Goal: Information Seeking & Learning: Learn about a topic

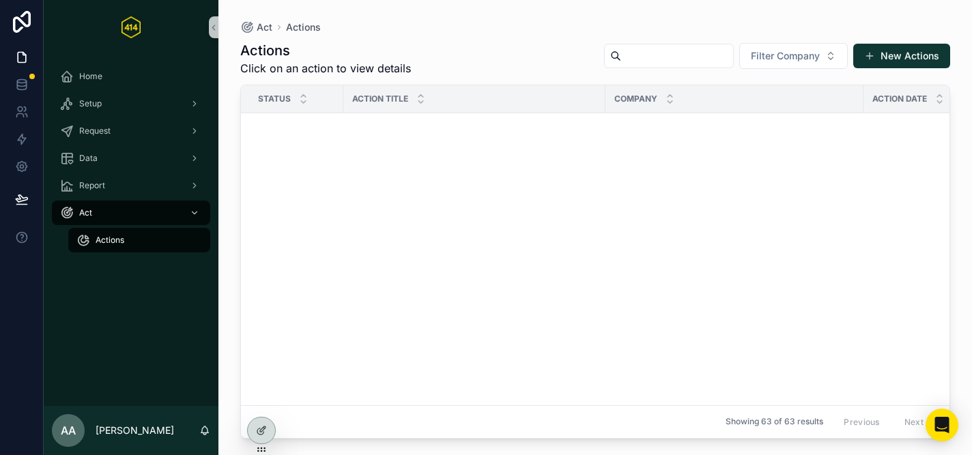
scroll to position [2159, 0]
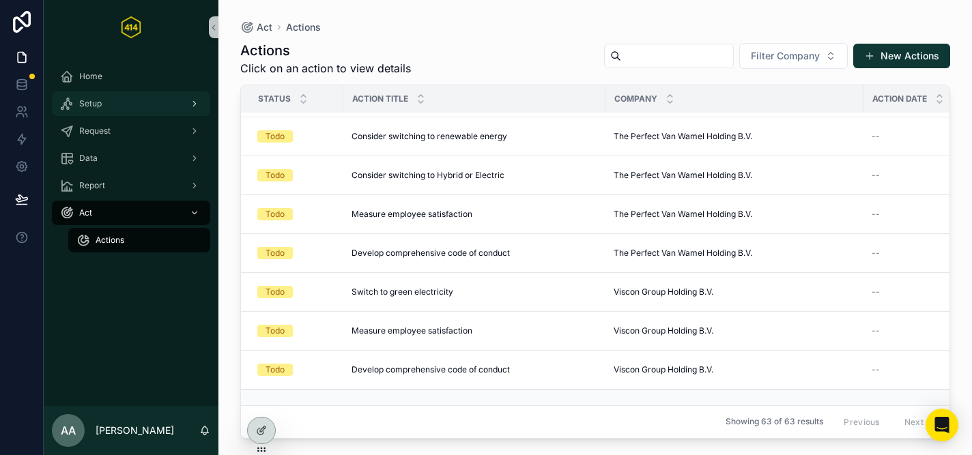
click at [105, 98] on div "Setup" at bounding box center [131, 104] width 142 height 22
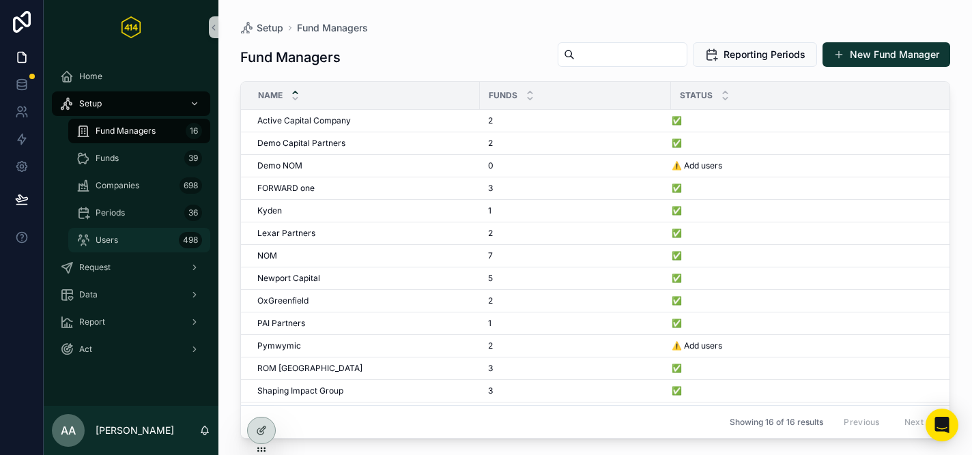
click at [111, 245] on span "Users" at bounding box center [107, 240] width 23 height 11
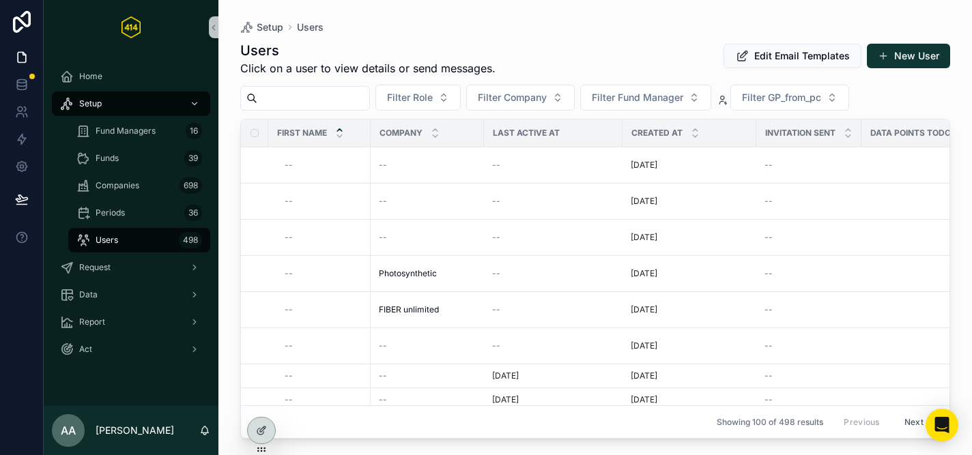
click at [341, 95] on input "scrollable content" at bounding box center [313, 98] width 112 height 19
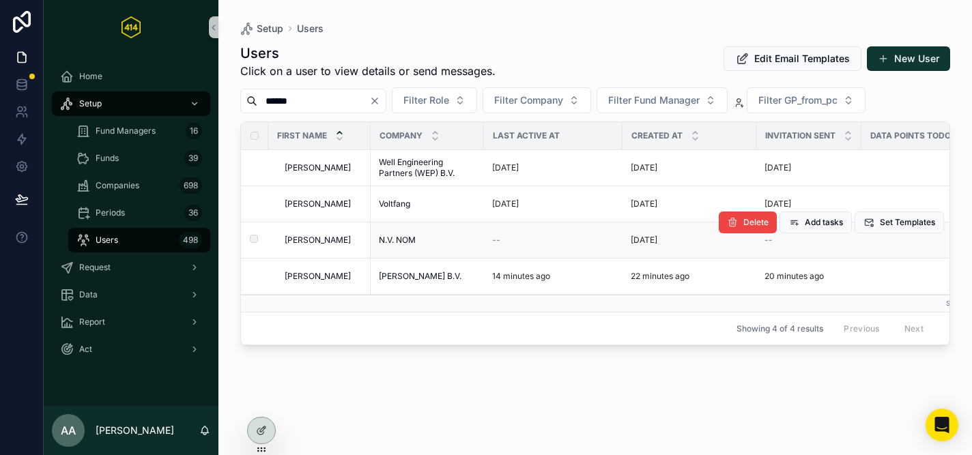
type input "******"
click at [409, 234] on td "N.V. NOM N.V. NOM" at bounding box center [427, 240] width 113 height 36
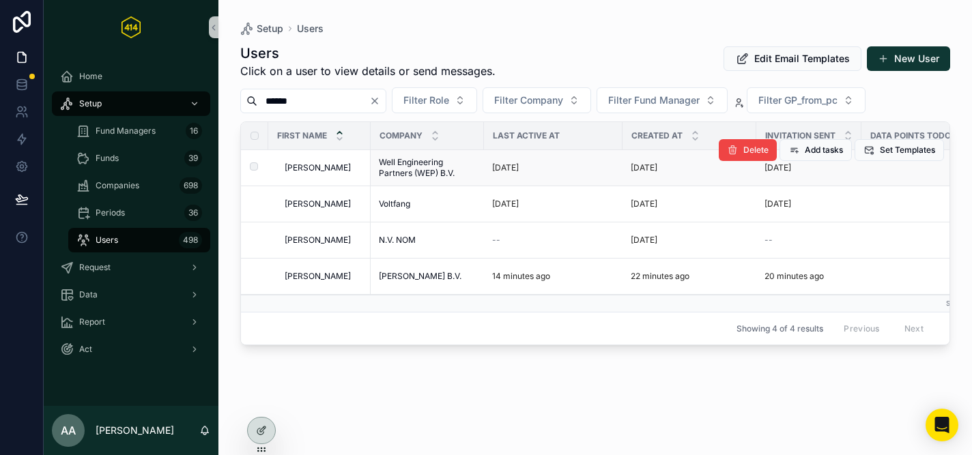
click at [405, 171] on span "Well Engineering Partners (WEP) B.V." at bounding box center [427, 168] width 97 height 22
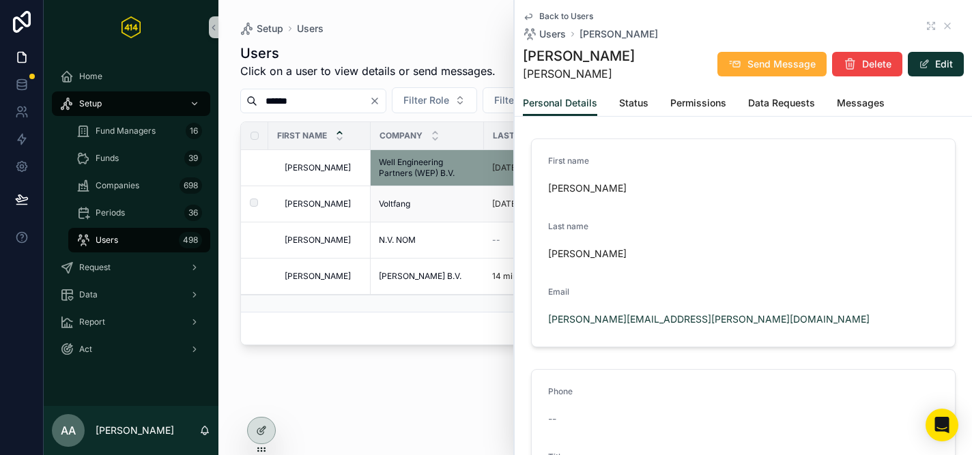
click at [394, 205] on span "Voltfang" at bounding box center [394, 204] width 31 height 11
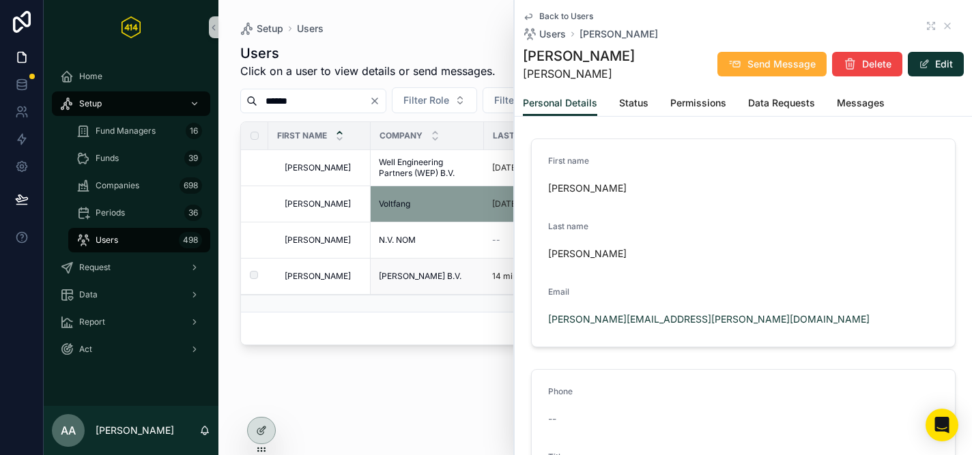
click at [411, 279] on span "Arendt Siddeburen B.V." at bounding box center [420, 276] width 83 height 11
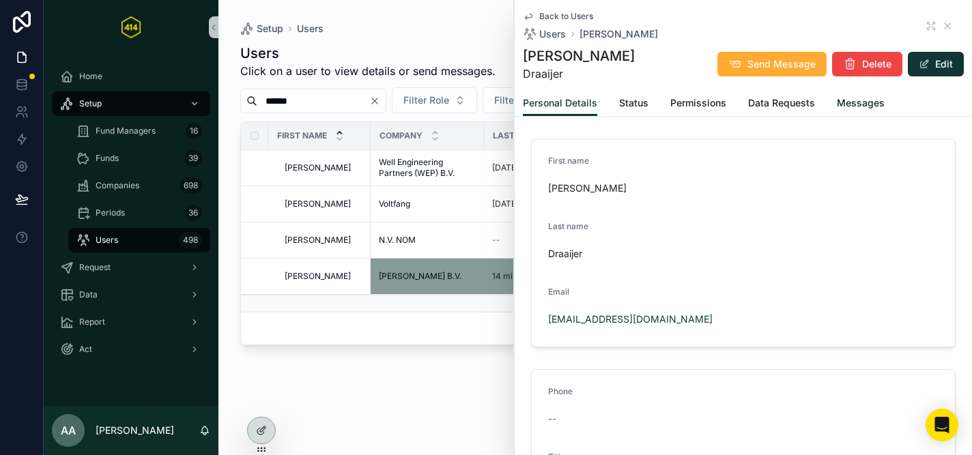
click at [858, 107] on span "Messages" at bounding box center [861, 103] width 48 height 14
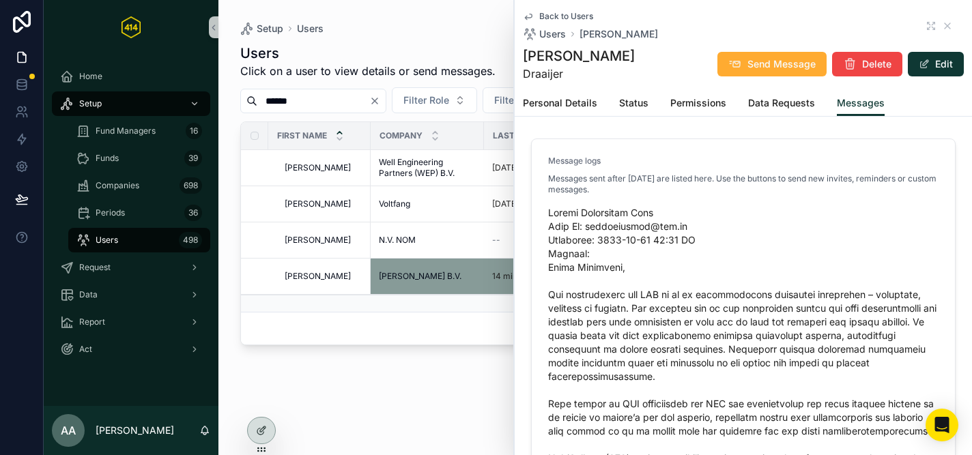
click at [389, 400] on div "Users Click on a user to view details or send messages. Edit Email Templates Ne…" at bounding box center [595, 236] width 710 height 403
click at [944, 25] on icon "scrollable content" at bounding box center [947, 25] width 11 height 11
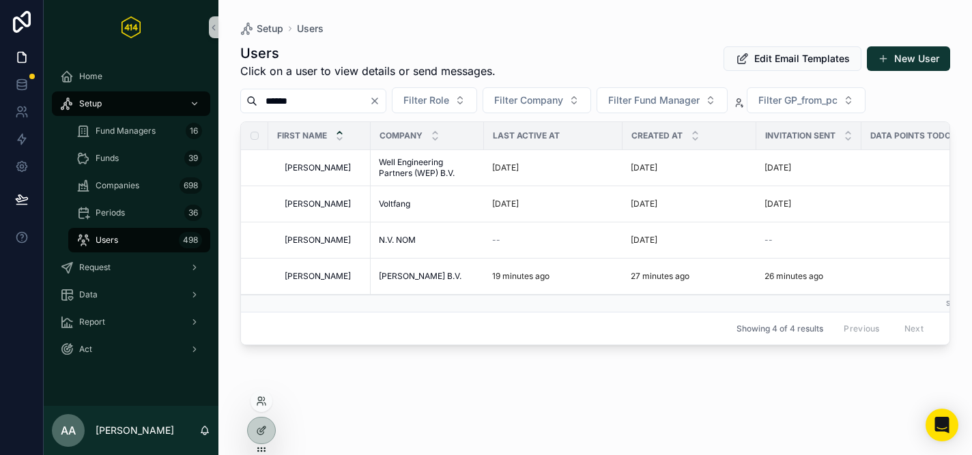
click at [255, 401] on div at bounding box center [261, 401] width 22 height 22
click at [262, 403] on icon at bounding box center [259, 404] width 5 height 3
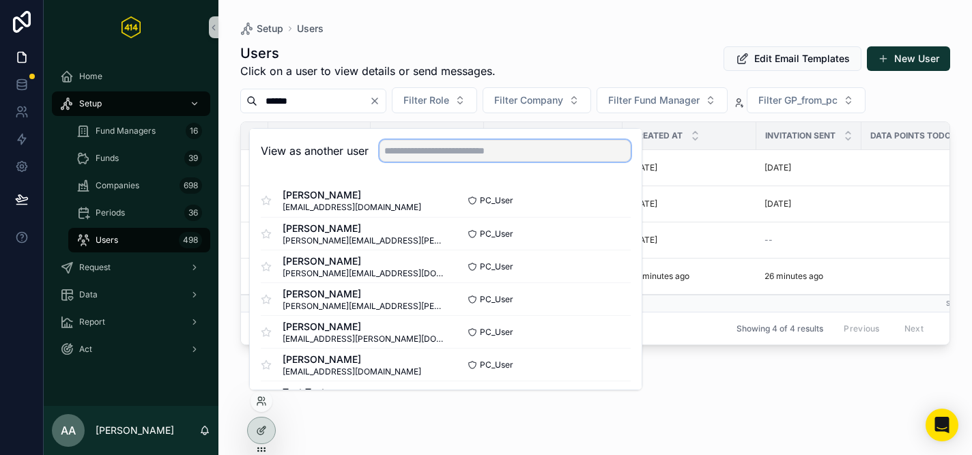
click at [416, 156] on input "text" at bounding box center [504, 151] width 251 height 22
type input "*"
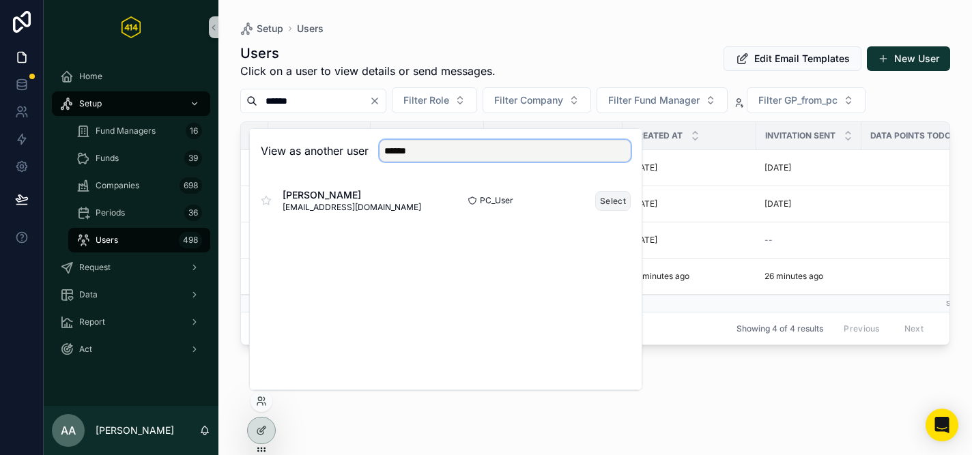
type input "******"
click at [625, 205] on button "Select" at bounding box center [612, 201] width 35 height 20
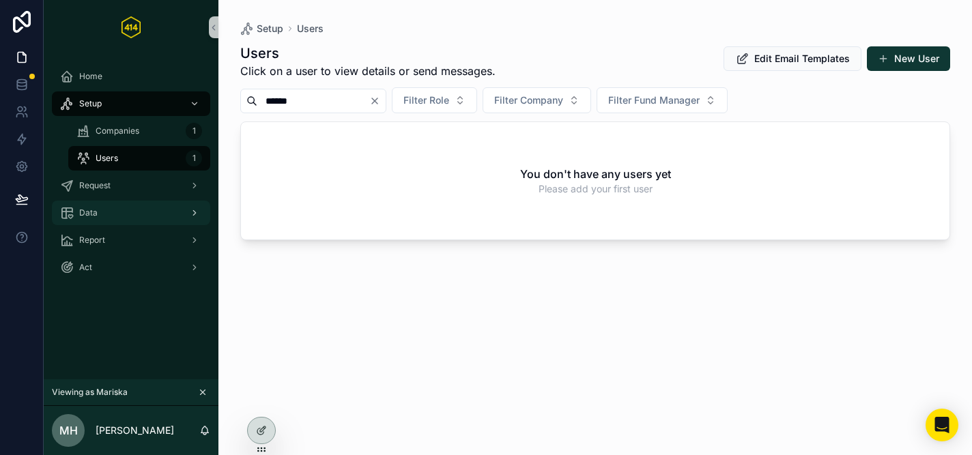
click at [96, 207] on div "Data" at bounding box center [131, 213] width 142 height 22
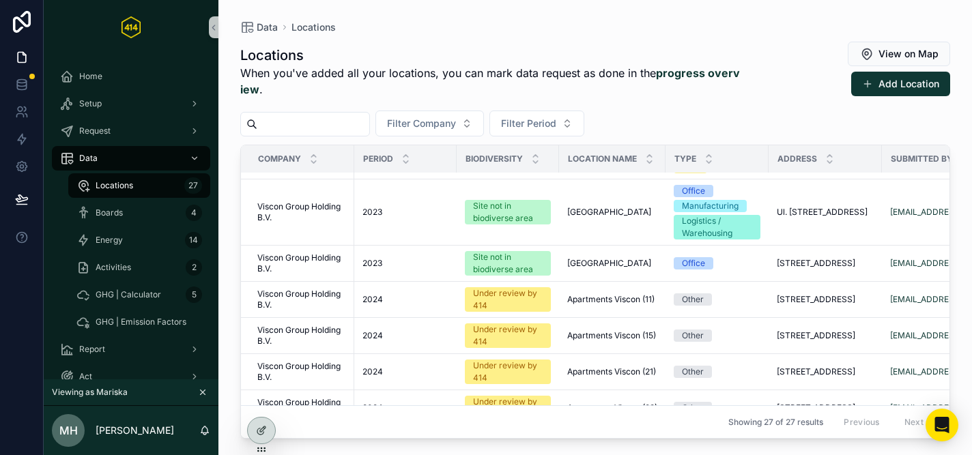
scroll to position [485, 0]
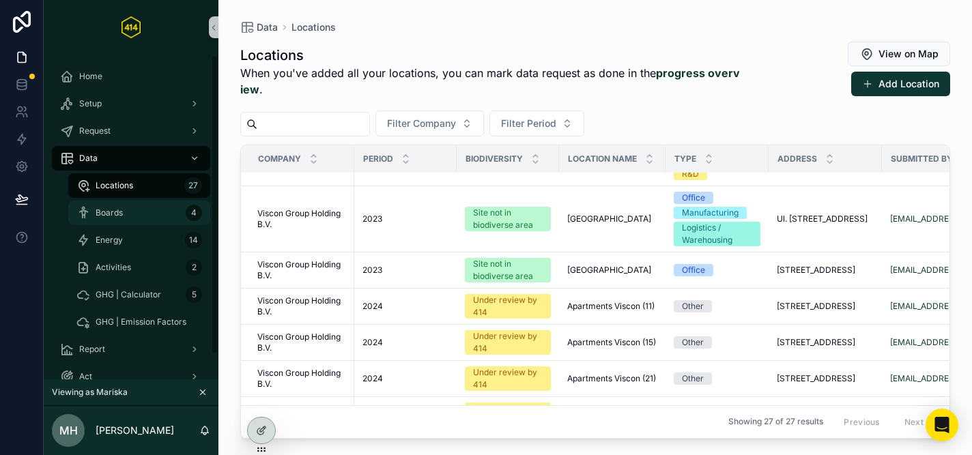
click at [106, 214] on span "Boards" at bounding box center [109, 212] width 27 height 11
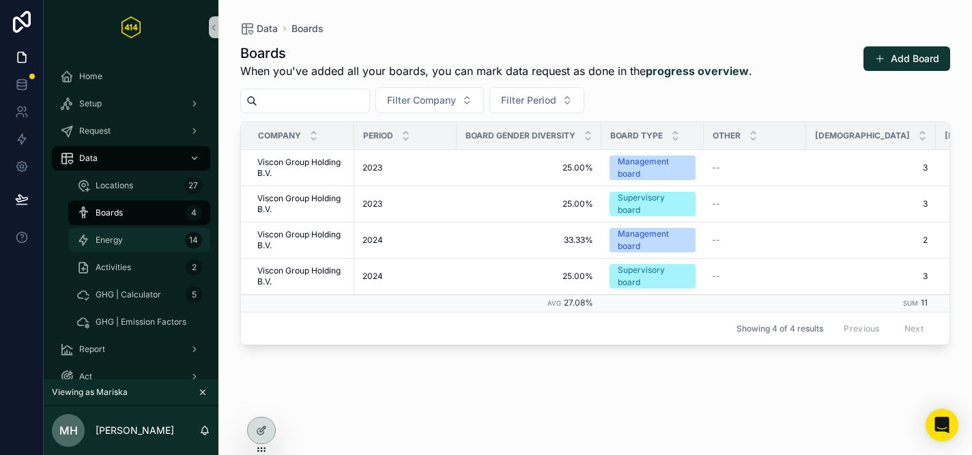
click at [111, 243] on span "Energy" at bounding box center [109, 240] width 27 height 11
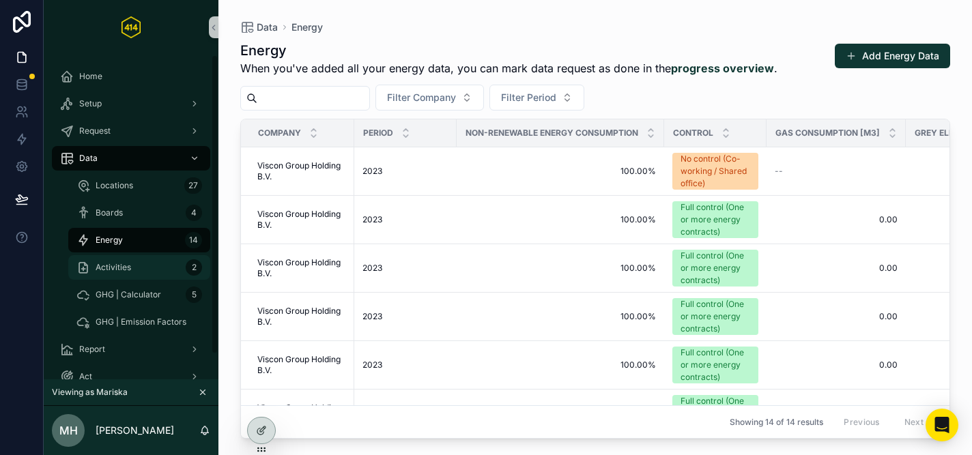
click at [115, 264] on span "Activities" at bounding box center [113, 267] width 35 height 11
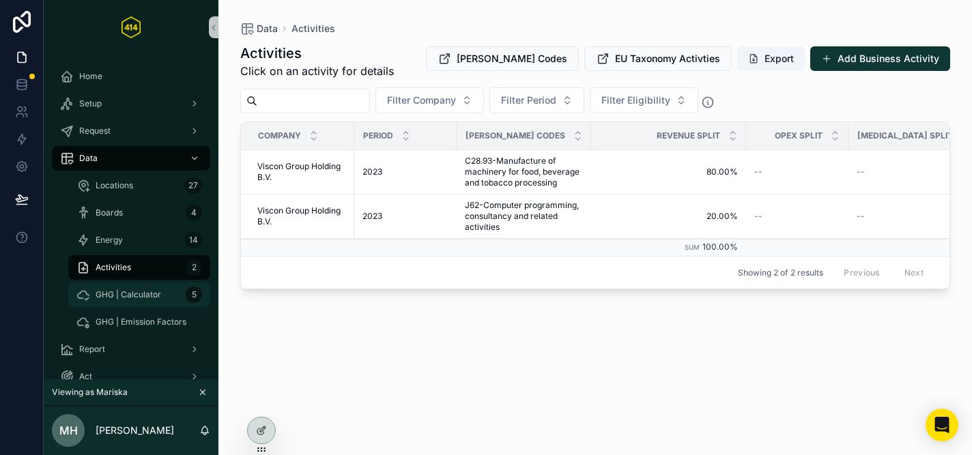
click at [128, 295] on span "GHG | Calculator" at bounding box center [129, 294] width 66 height 11
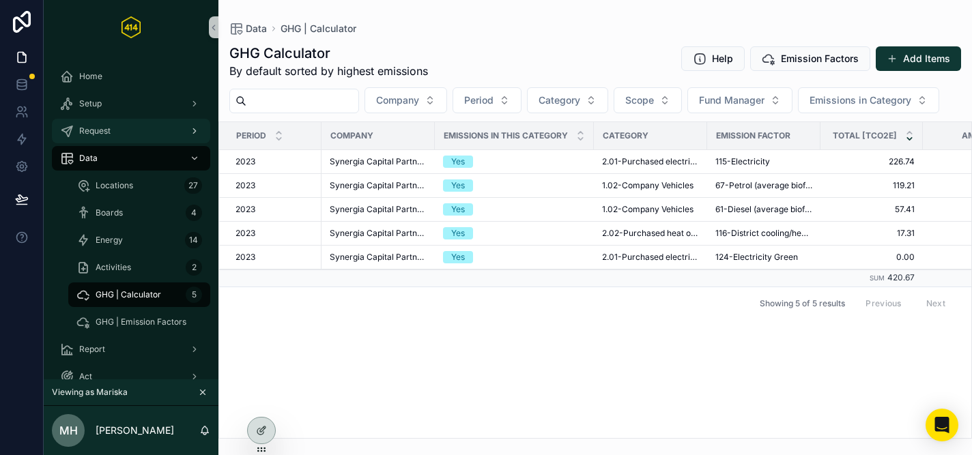
click at [89, 132] on span "Request" at bounding box center [94, 131] width 31 height 11
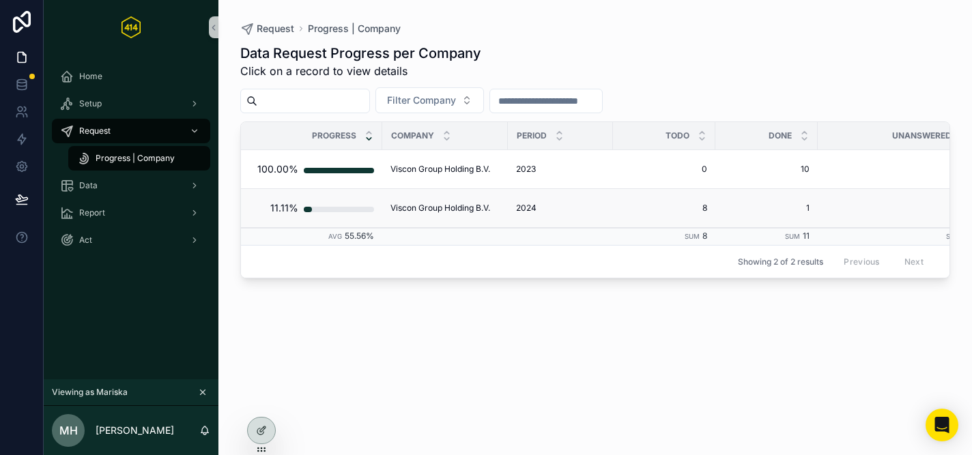
click at [408, 211] on span "Viscon Group Holding B.V." at bounding box center [440, 208] width 100 height 11
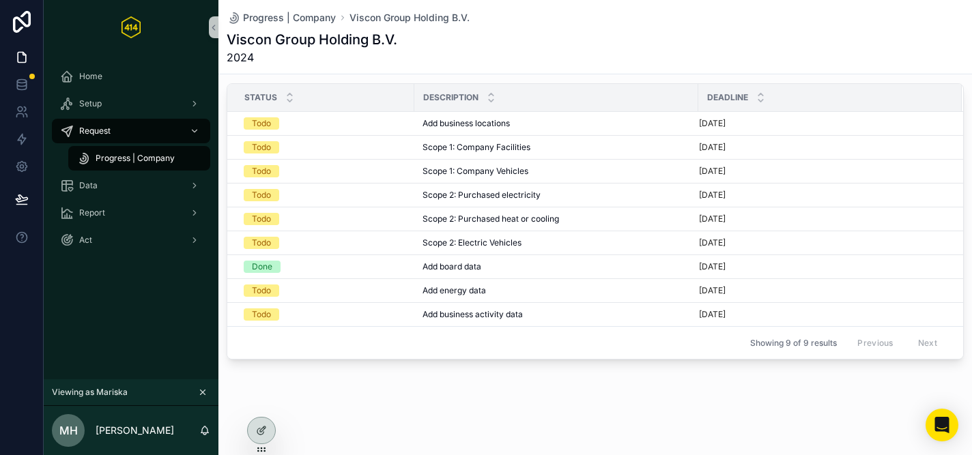
scroll to position [171, 0]
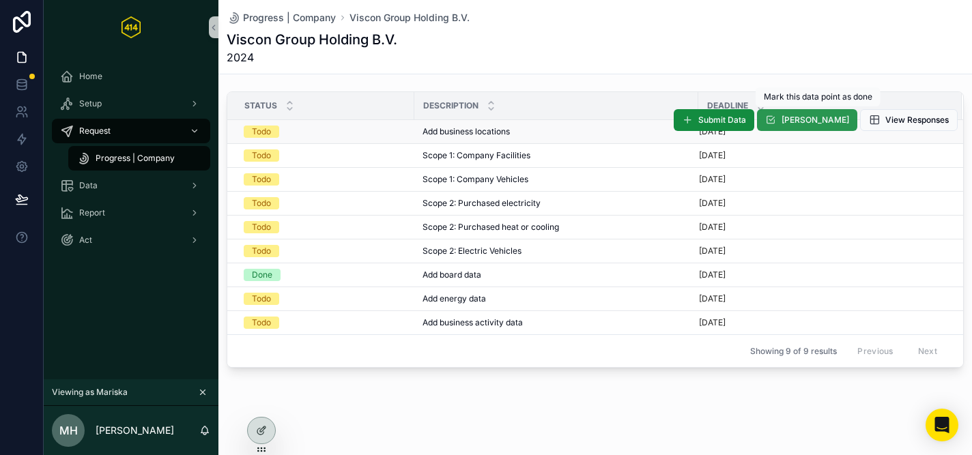
click at [809, 125] on span "Mark Done" at bounding box center [815, 120] width 68 height 11
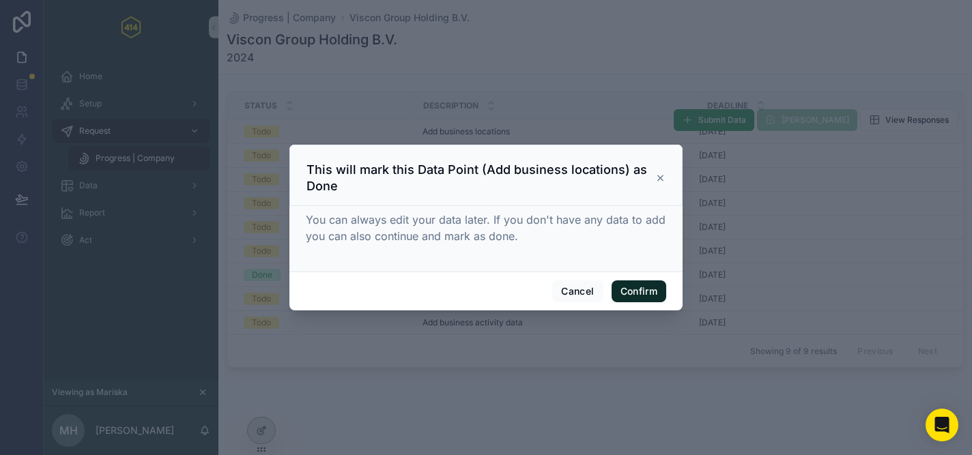
click at [640, 294] on button "Confirm" at bounding box center [638, 291] width 55 height 22
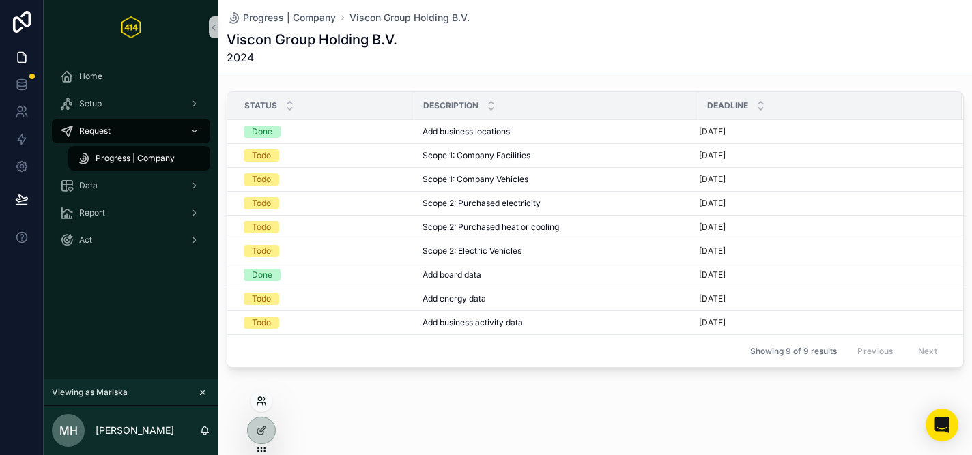
click at [261, 401] on icon at bounding box center [261, 401] width 11 height 11
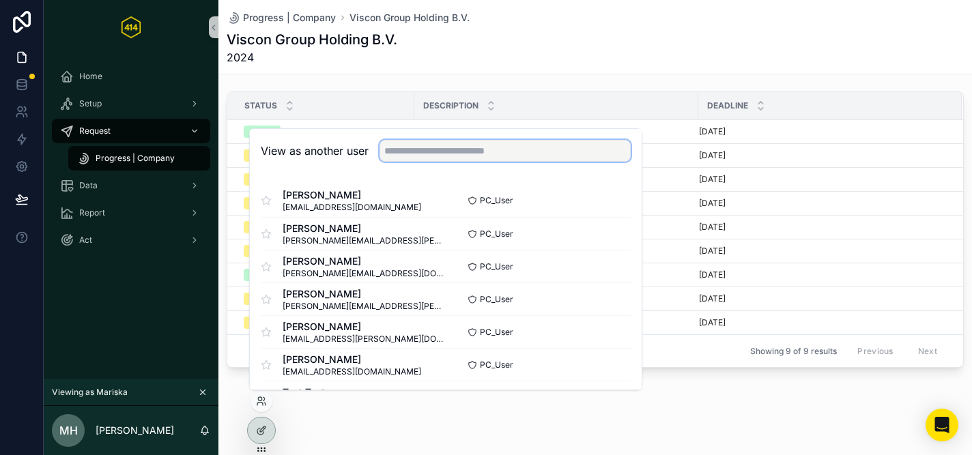
click at [422, 141] on input "text" at bounding box center [504, 151] width 251 height 22
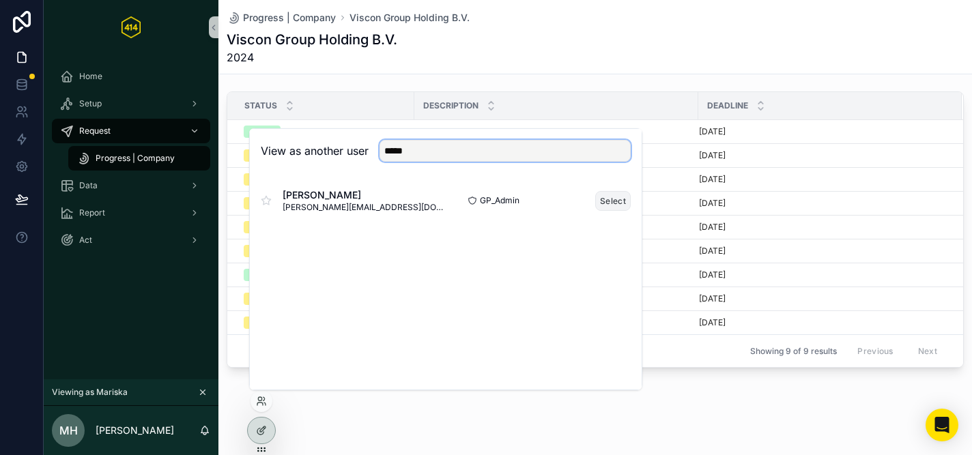
type input "*****"
click at [606, 204] on button "Select" at bounding box center [612, 201] width 35 height 20
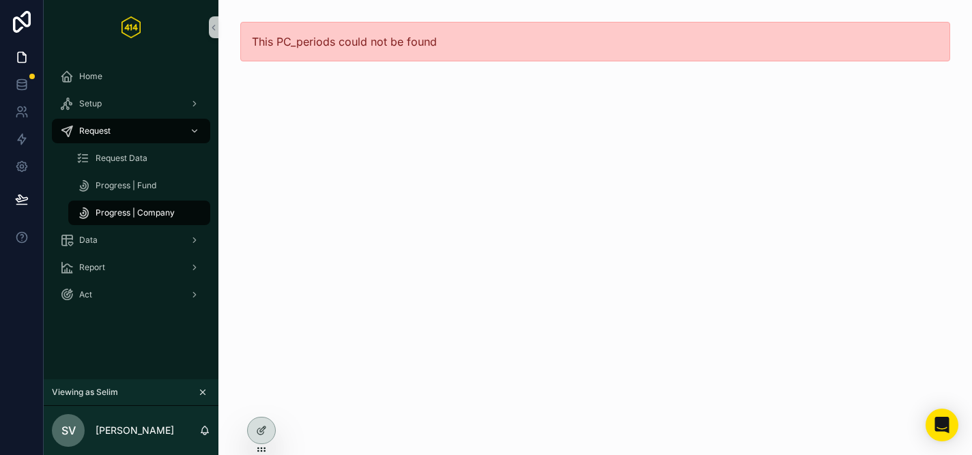
click at [164, 220] on div "Progress | Company" at bounding box center [139, 213] width 126 height 22
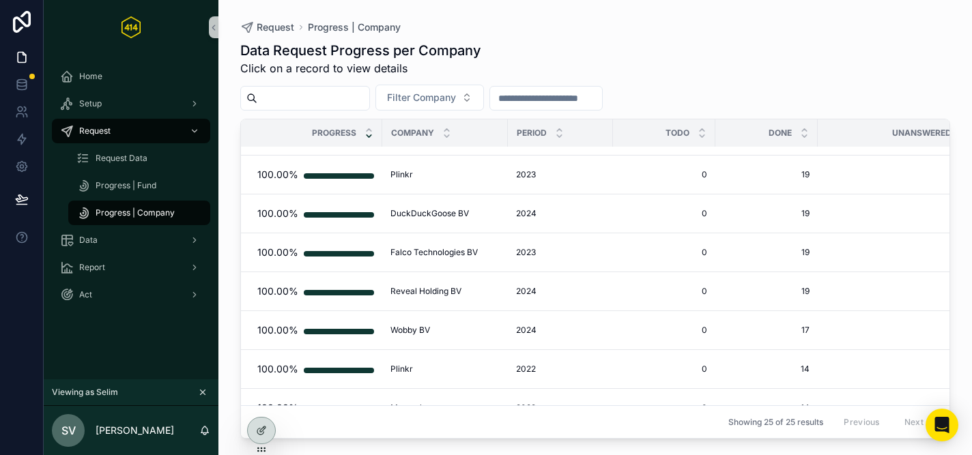
scroll to position [731, 0]
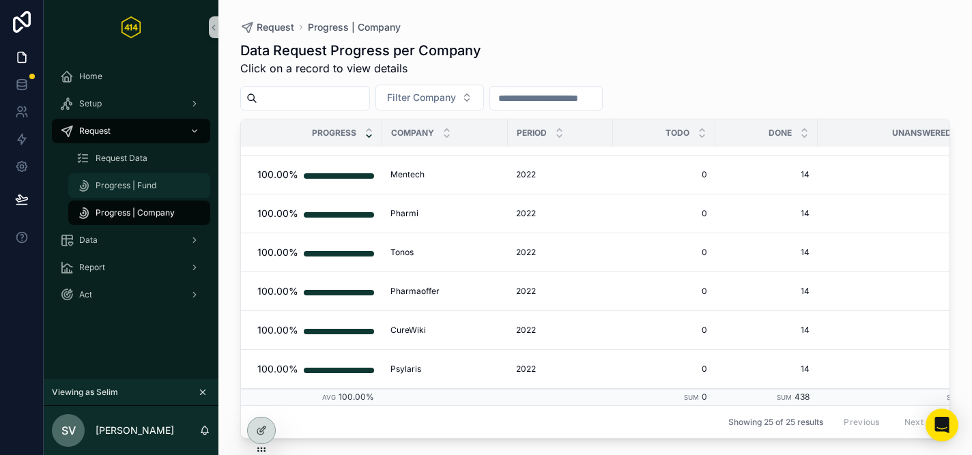
click at [129, 197] on link "Progress | Fund" at bounding box center [139, 185] width 142 height 25
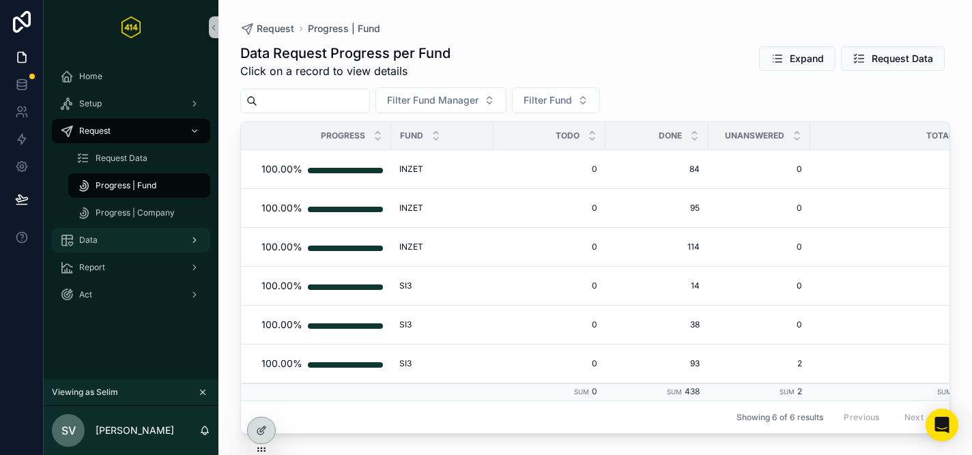
click at [108, 244] on div "Data" at bounding box center [131, 240] width 142 height 22
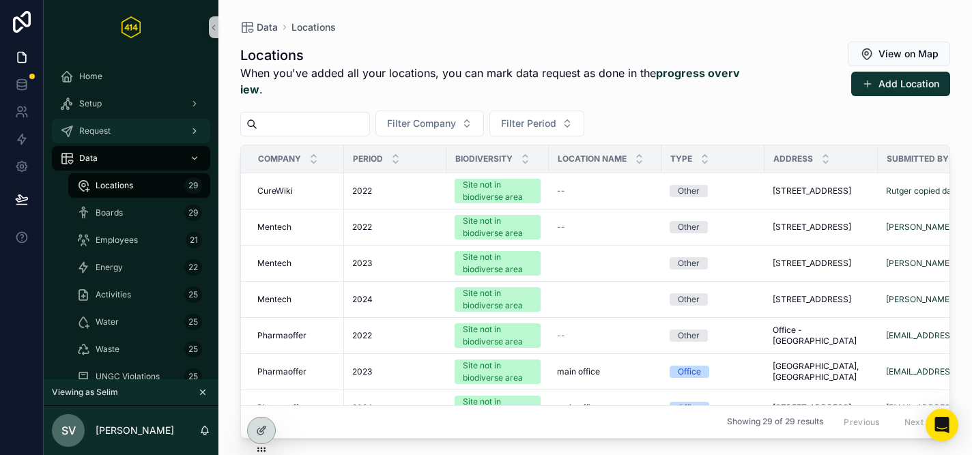
click at [114, 133] on div "Request" at bounding box center [131, 131] width 142 height 22
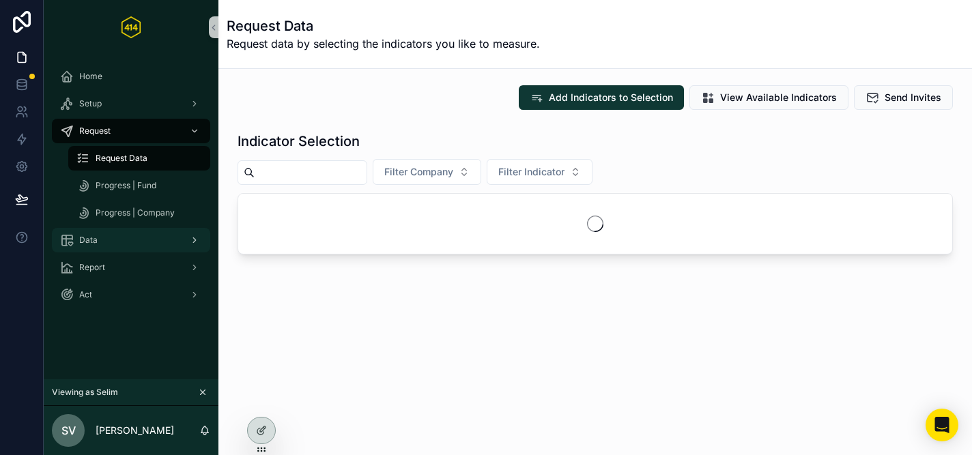
click at [92, 242] on span "Data" at bounding box center [88, 240] width 18 height 11
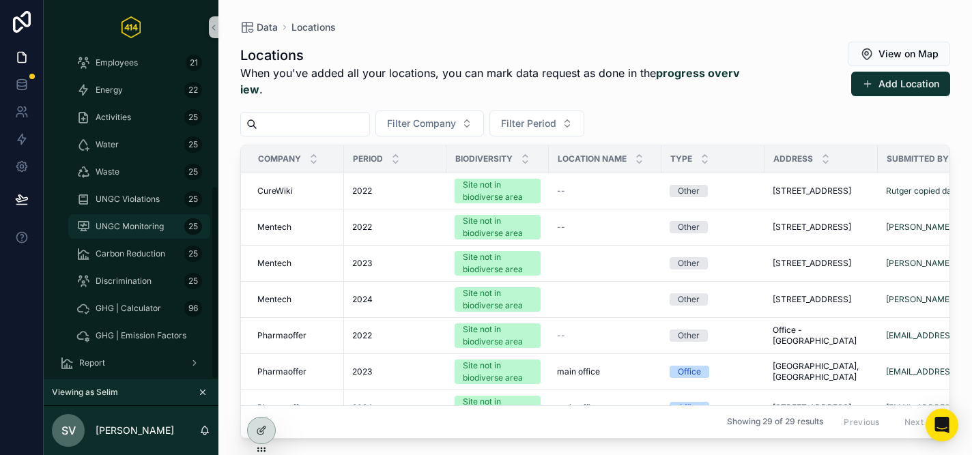
scroll to position [218, 0]
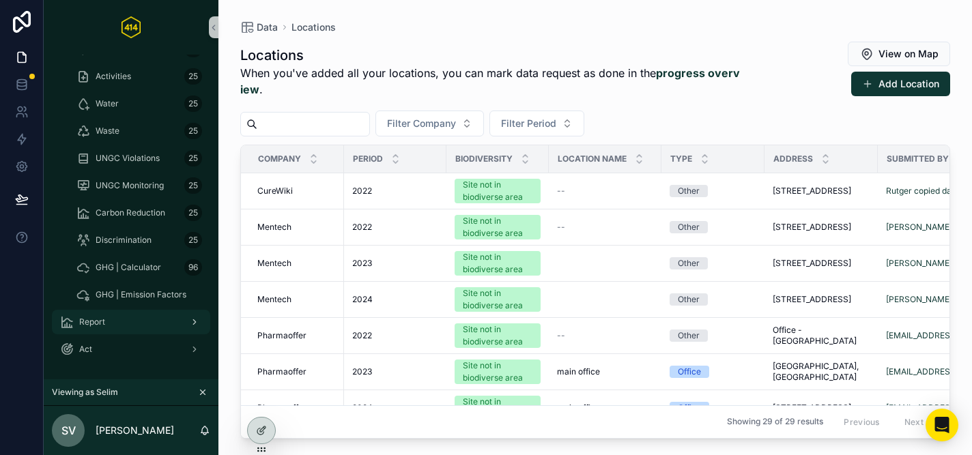
click at [102, 330] on div "Report" at bounding box center [131, 322] width 142 height 22
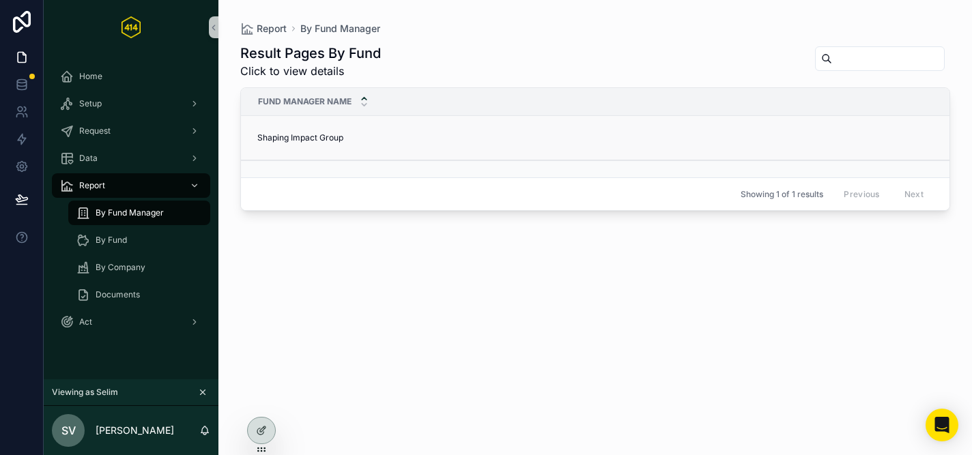
click at [295, 136] on span "Shaping Impact Group" at bounding box center [300, 137] width 86 height 11
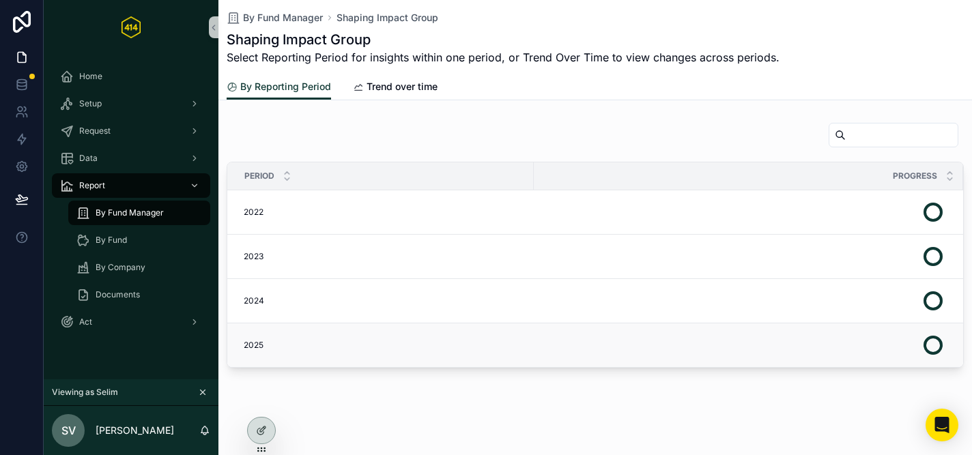
click at [262, 341] on span "2025" at bounding box center [254, 345] width 20 height 11
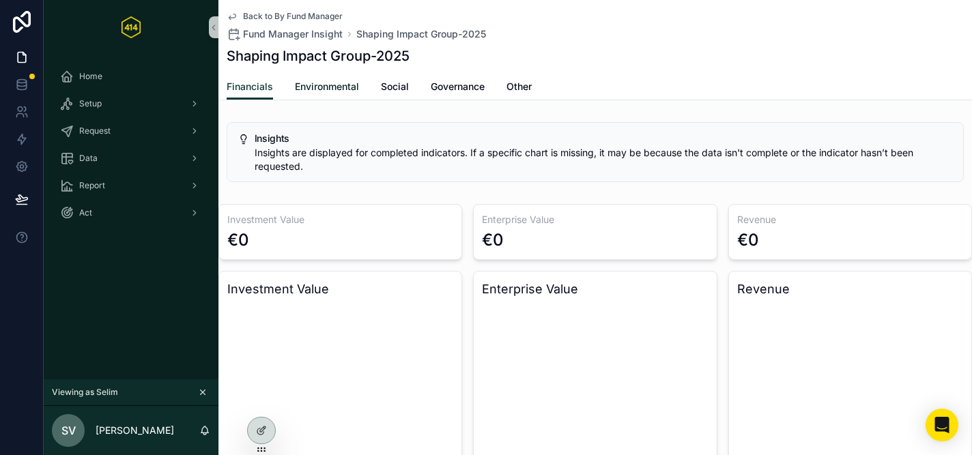
click at [308, 86] on span "Environmental" at bounding box center [327, 87] width 64 height 14
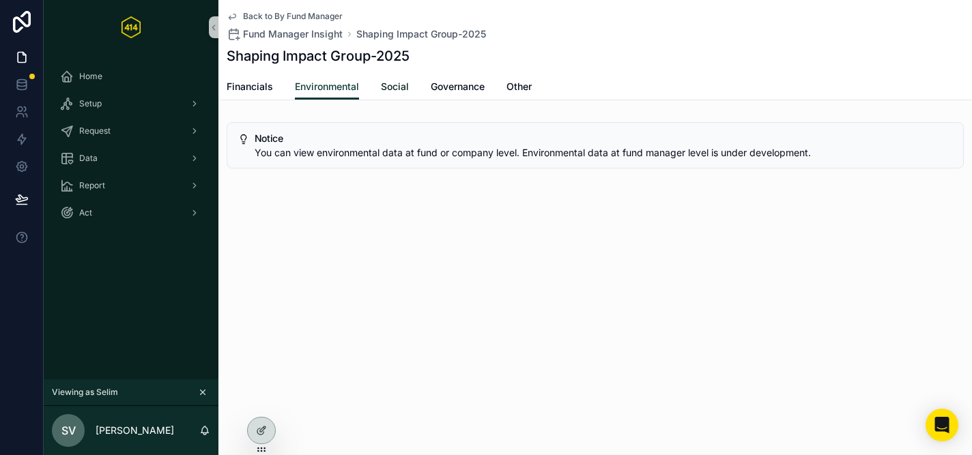
click at [398, 86] on span "Social" at bounding box center [395, 87] width 28 height 14
click at [443, 83] on span "Governance" at bounding box center [458, 87] width 54 height 14
click at [537, 79] on div "Financials Environmental Social Governance Other" at bounding box center [595, 87] width 737 height 26
click at [525, 85] on span "Other" at bounding box center [518, 87] width 25 height 14
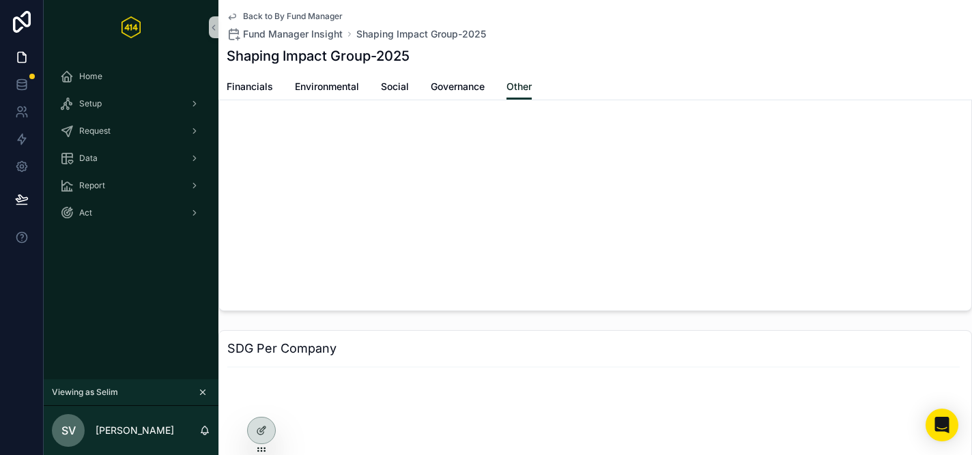
scroll to position [256, 0]
click at [250, 84] on span "Financials" at bounding box center [250, 87] width 46 height 14
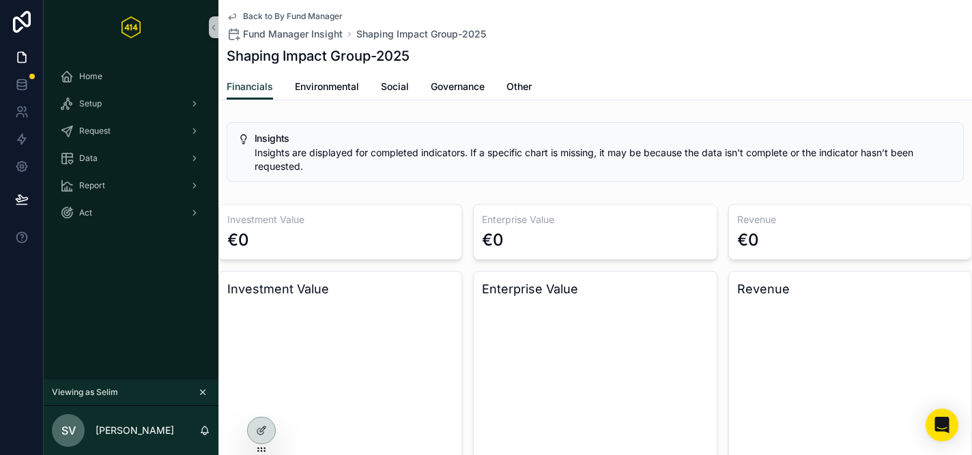
click at [271, 16] on span "Back to By Fund Manager" at bounding box center [293, 16] width 100 height 11
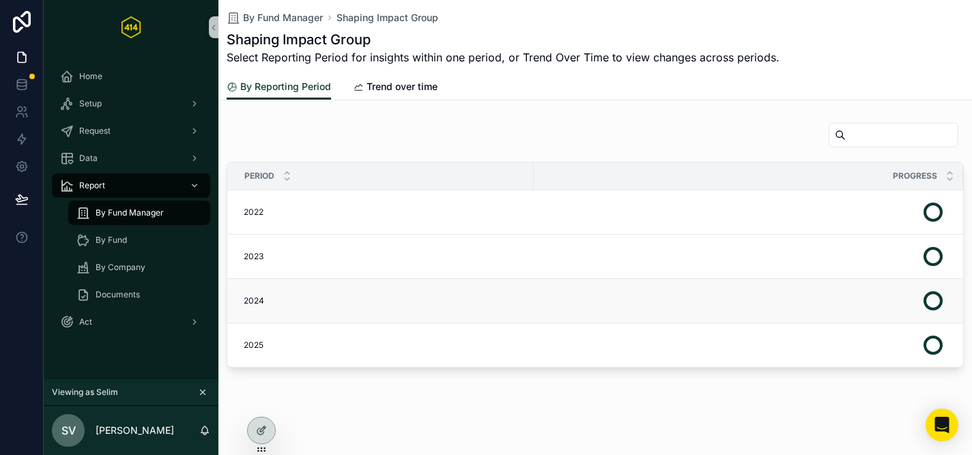
click at [268, 297] on div "2024 2024" at bounding box center [385, 300] width 282 height 11
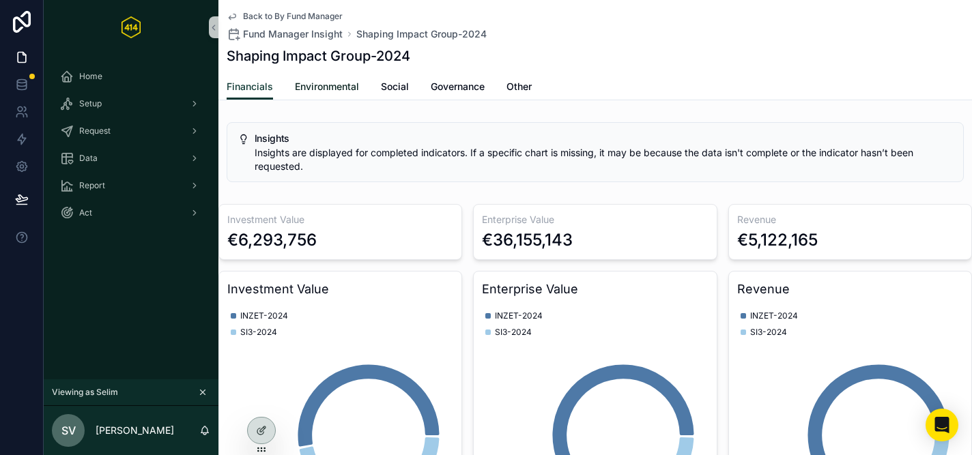
click at [315, 90] on span "Environmental" at bounding box center [327, 87] width 64 height 14
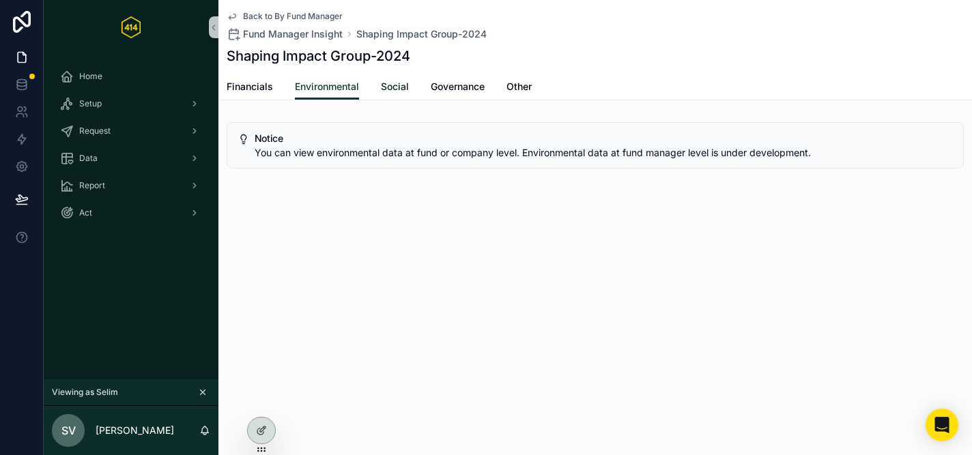
click at [403, 86] on span "Social" at bounding box center [395, 87] width 28 height 14
click at [349, 86] on span "Environmental" at bounding box center [327, 87] width 64 height 14
click at [401, 91] on span "Social" at bounding box center [395, 87] width 28 height 14
click at [466, 89] on span "Governance" at bounding box center [458, 87] width 54 height 14
click at [540, 87] on div "Financials Environmental Social Governance Other" at bounding box center [595, 87] width 737 height 26
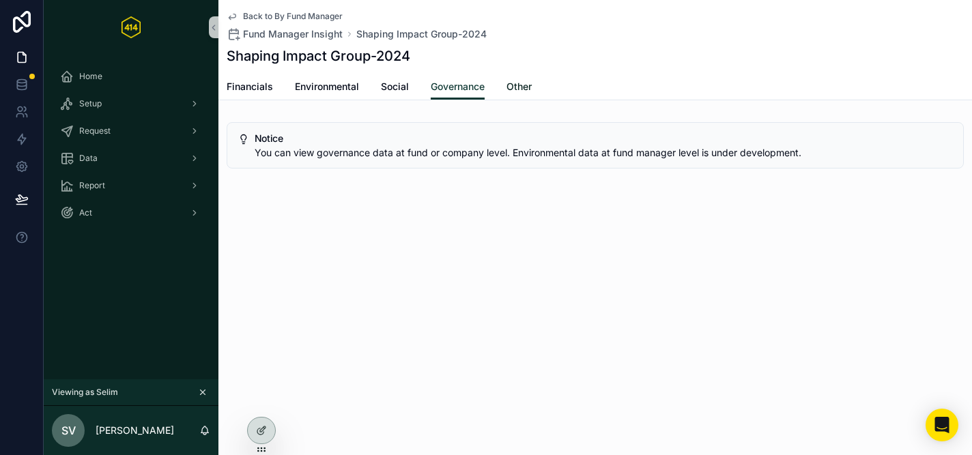
click at [523, 86] on span "Other" at bounding box center [518, 87] width 25 height 14
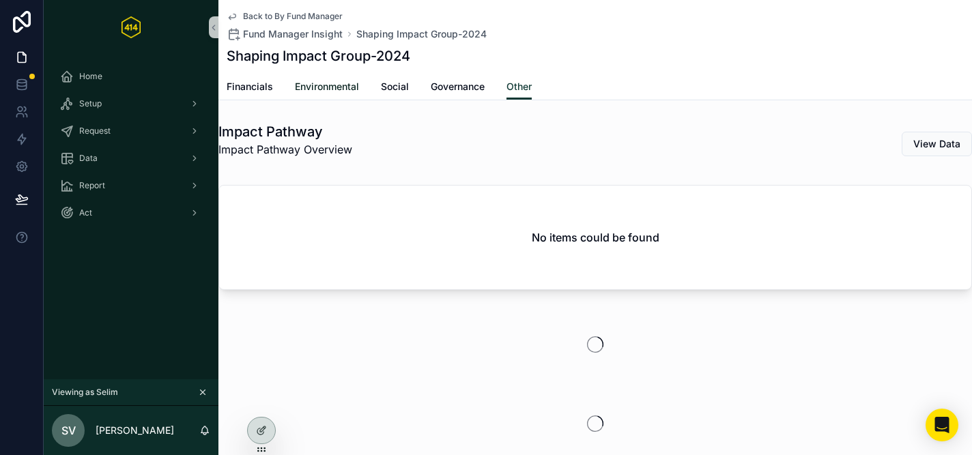
click at [311, 91] on span "Environmental" at bounding box center [327, 87] width 64 height 14
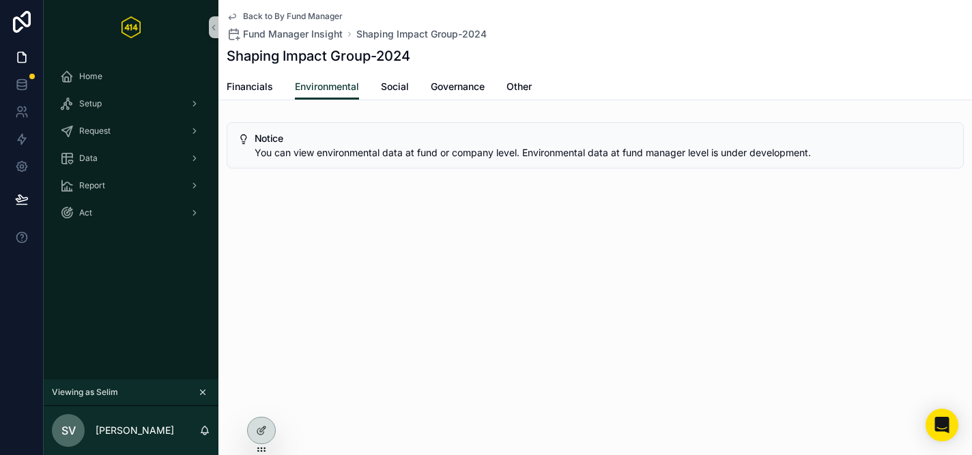
click at [399, 221] on div "Back to By Fund Manager Fund Manager Insight Shaping Impact Group-2024 Shaping …" at bounding box center [594, 130] width 753 height 261
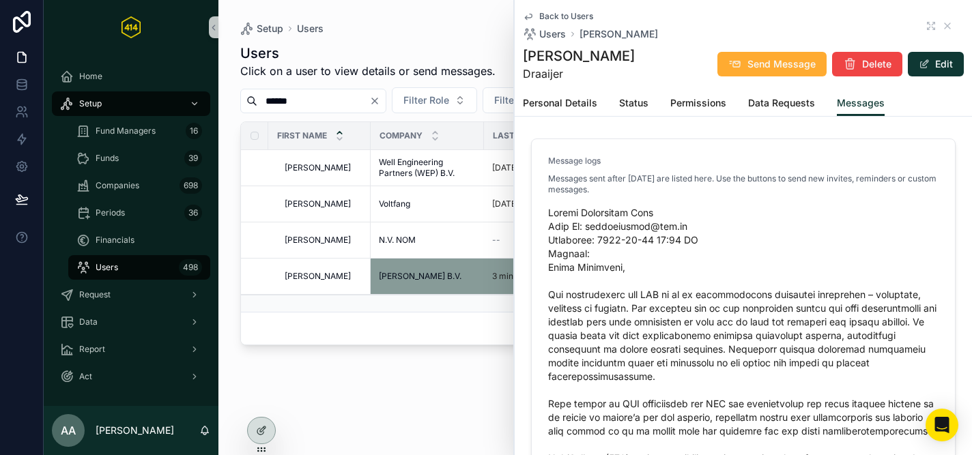
click at [295, 427] on div "Users Click on a user to view details or send messages. Edit Email Templates Ne…" at bounding box center [595, 236] width 710 height 403
click at [261, 404] on icon at bounding box center [261, 401] width 11 height 11
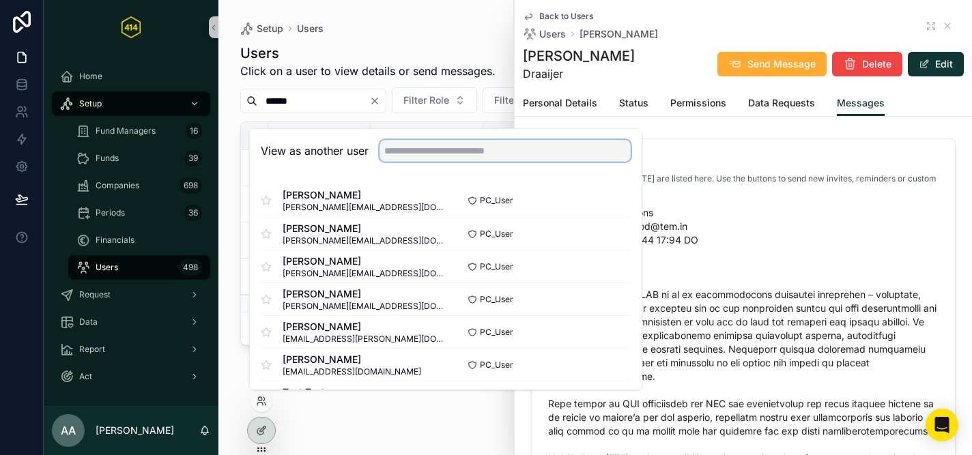
click at [433, 141] on input "text" at bounding box center [504, 151] width 251 height 22
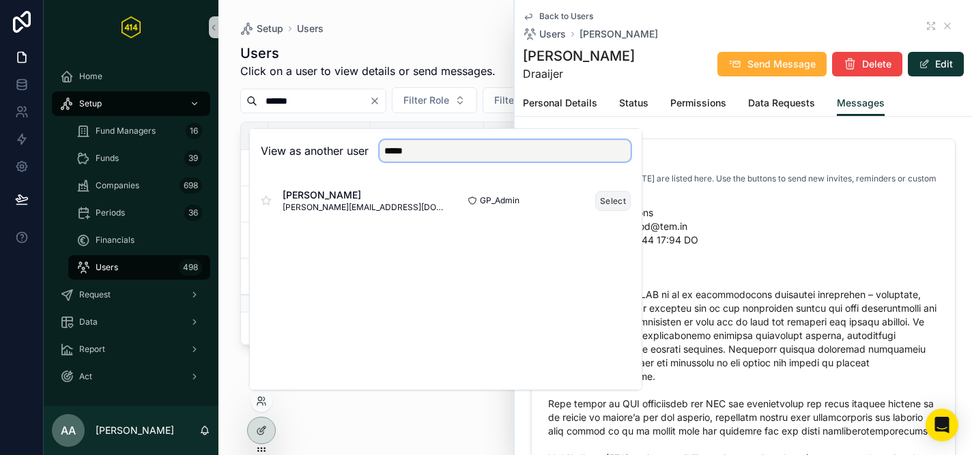
type input "*****"
click at [614, 198] on button "Select" at bounding box center [612, 201] width 35 height 20
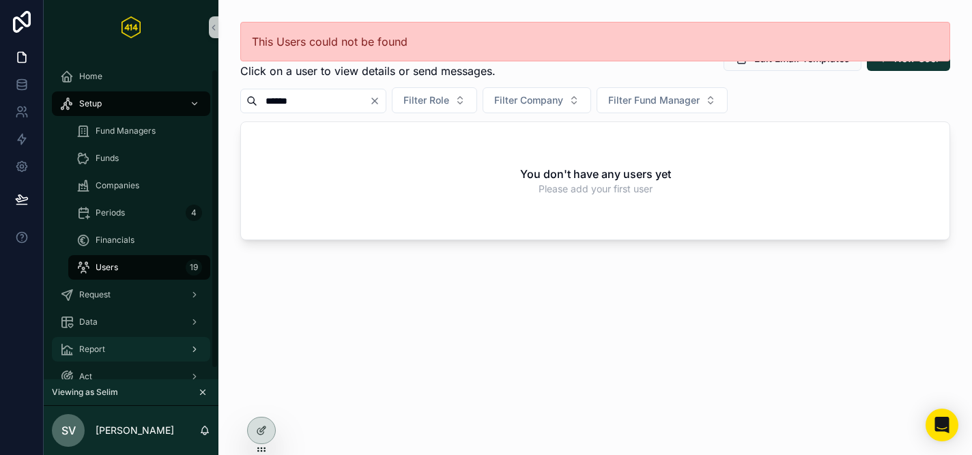
scroll to position [27, 0]
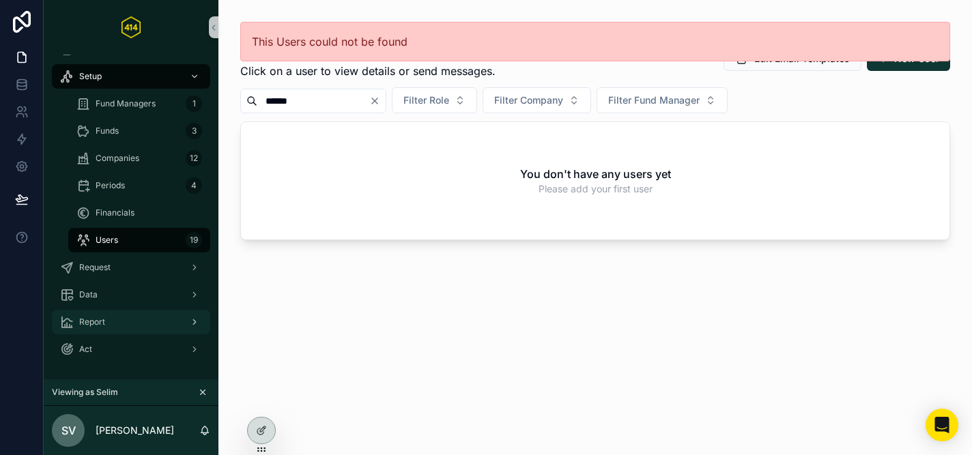
click at [114, 321] on div "Report" at bounding box center [131, 322] width 142 height 22
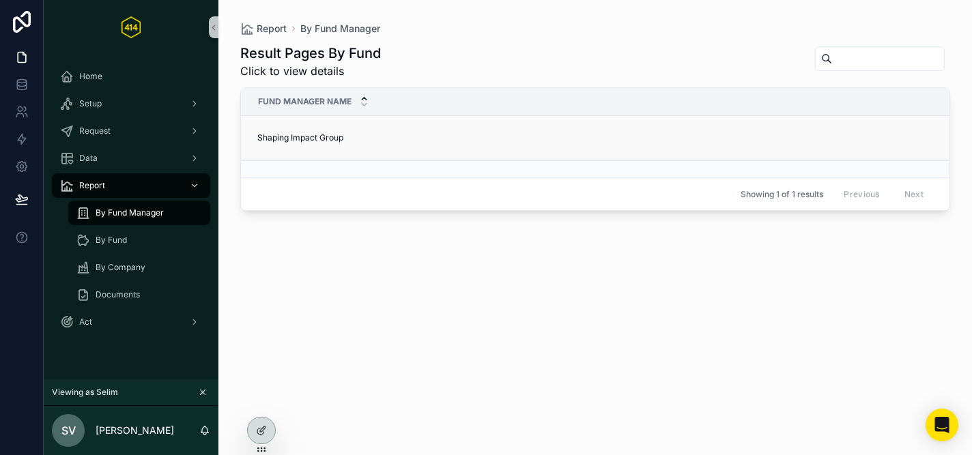
click at [407, 129] on td "Shaping Impact Group Shaping Impact Group" at bounding box center [666, 138] width 850 height 44
click at [295, 143] on td "Shaping Impact Group Shaping Impact Group" at bounding box center [666, 138] width 850 height 44
click at [300, 135] on span "Shaping Impact Group" at bounding box center [300, 137] width 86 height 11
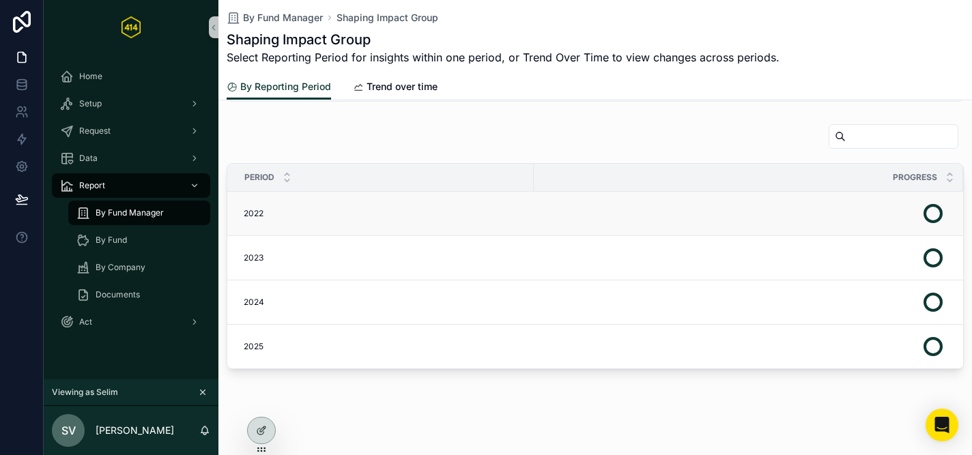
scroll to position [74, 0]
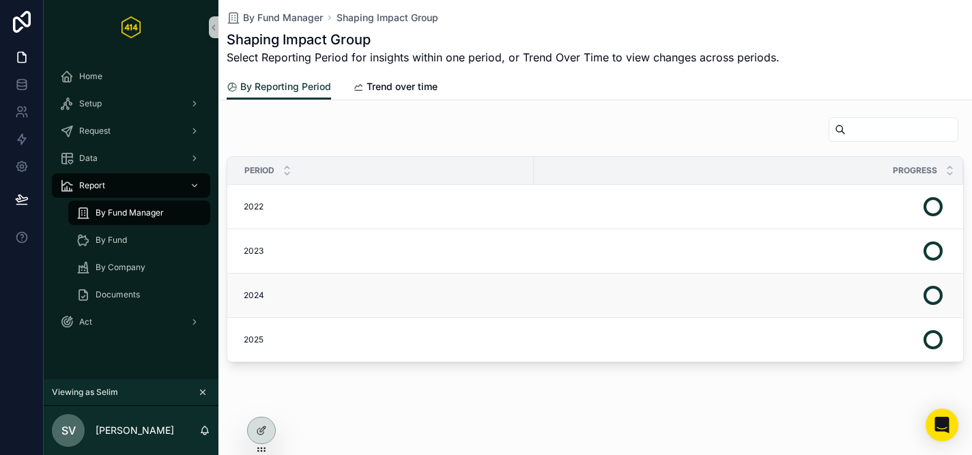
click at [260, 294] on span "2024" at bounding box center [254, 295] width 20 height 11
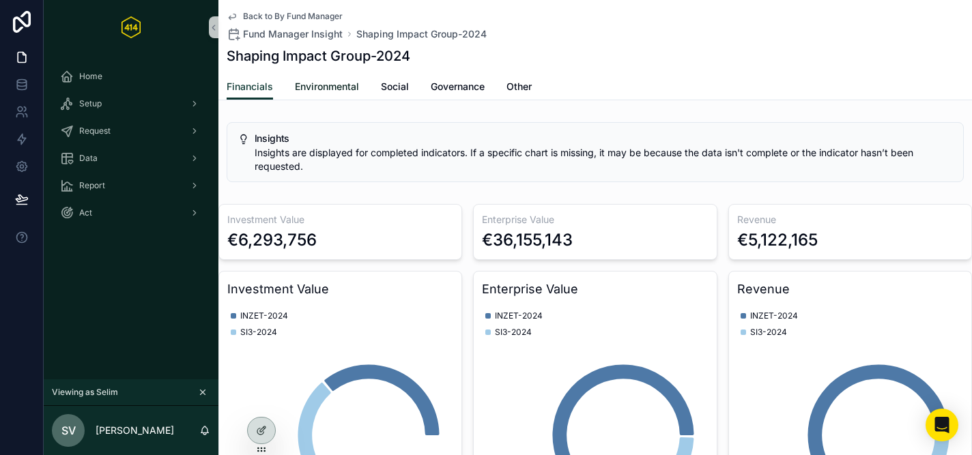
click at [340, 88] on span "Environmental" at bounding box center [327, 87] width 64 height 14
